Goal: Information Seeking & Learning: Find specific page/section

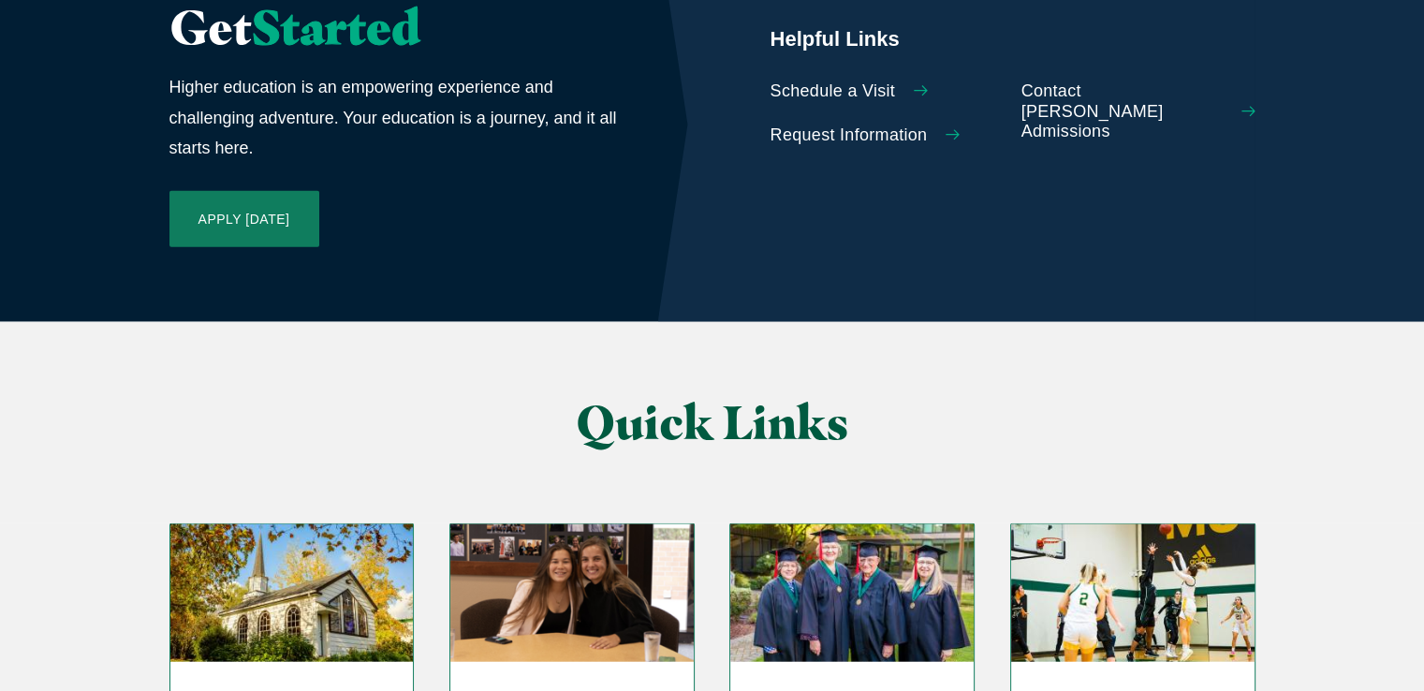
scroll to position [4618, 0]
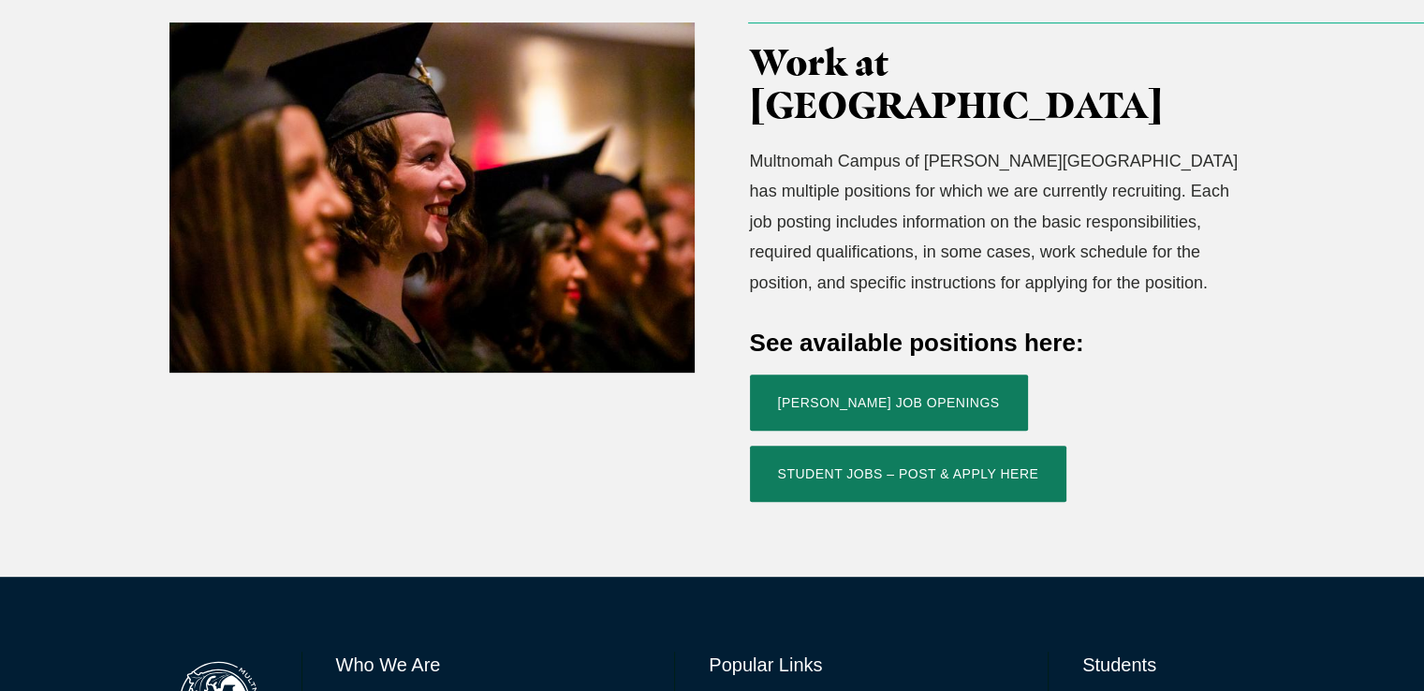
scroll to position [628, 0]
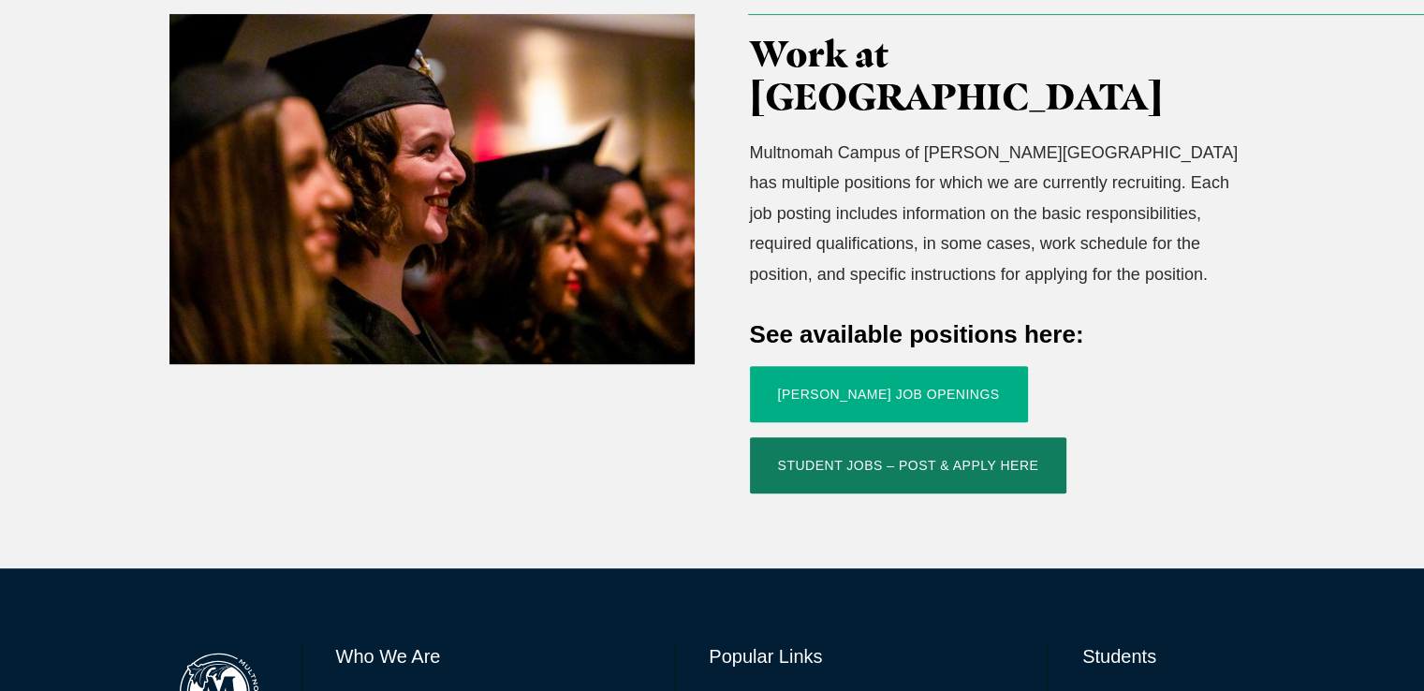
click at [895, 366] on link "[PERSON_NAME] Job Openings" at bounding box center [889, 394] width 278 height 56
